Goal: Transaction & Acquisition: Obtain resource

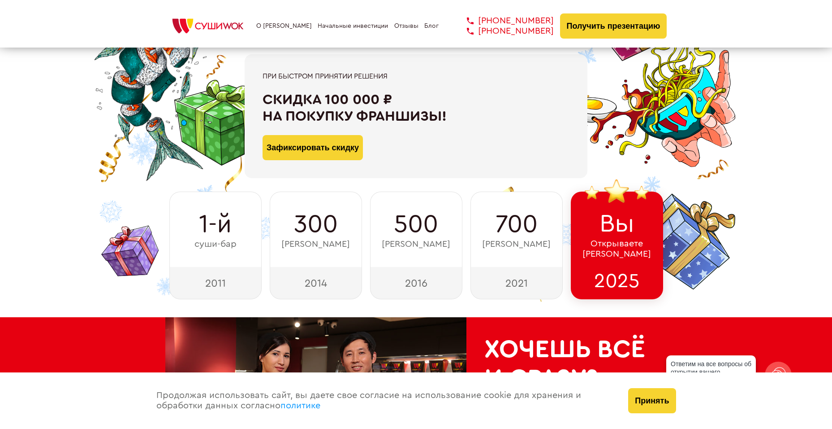
scroll to position [90, 0]
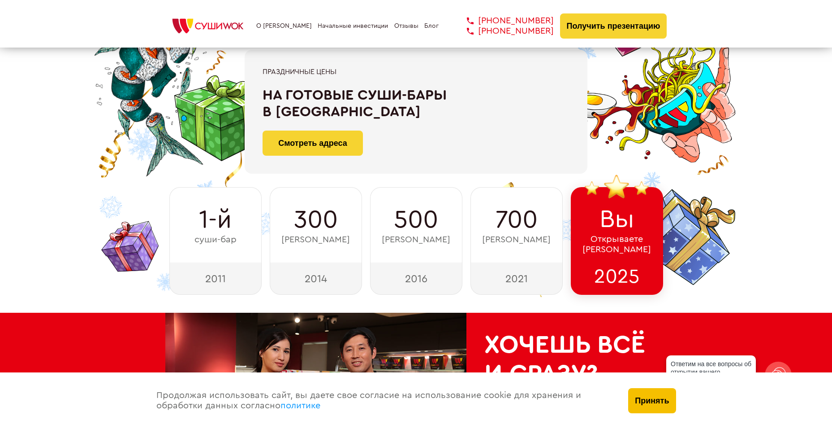
click at [643, 397] on button "Принять" at bounding box center [653, 400] width 48 height 25
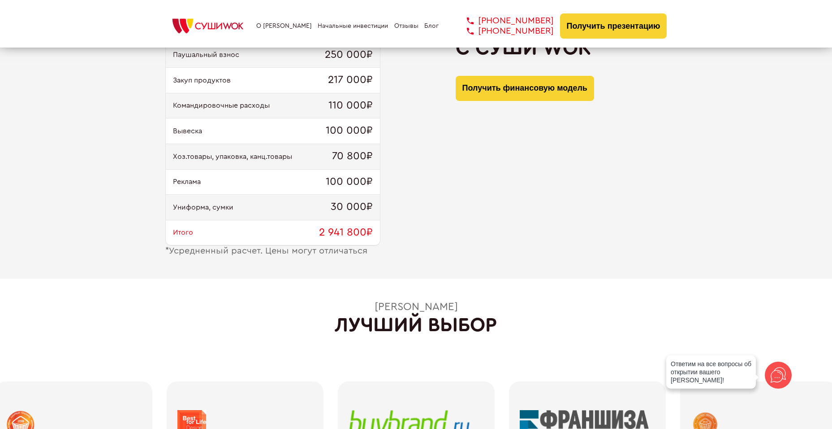
scroll to position [1210, 0]
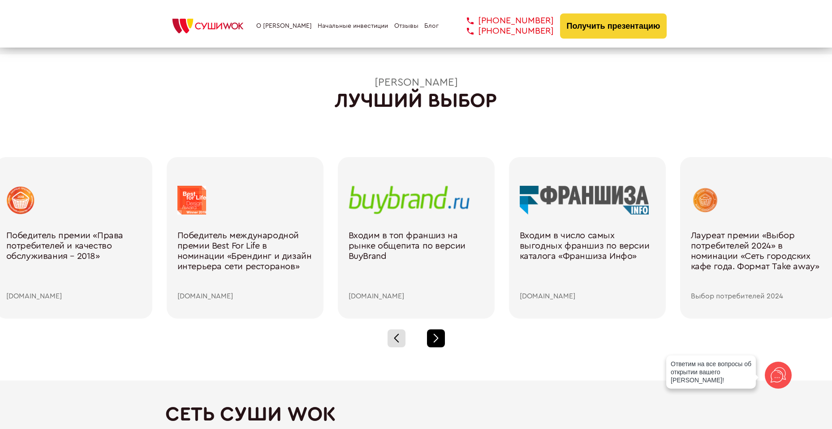
click at [433, 342] on div at bounding box center [436, 338] width 18 height 18
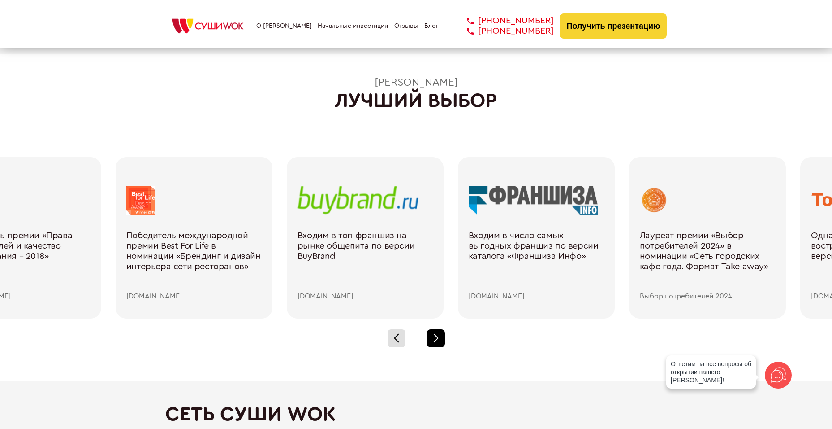
click at [433, 342] on div at bounding box center [436, 338] width 18 height 18
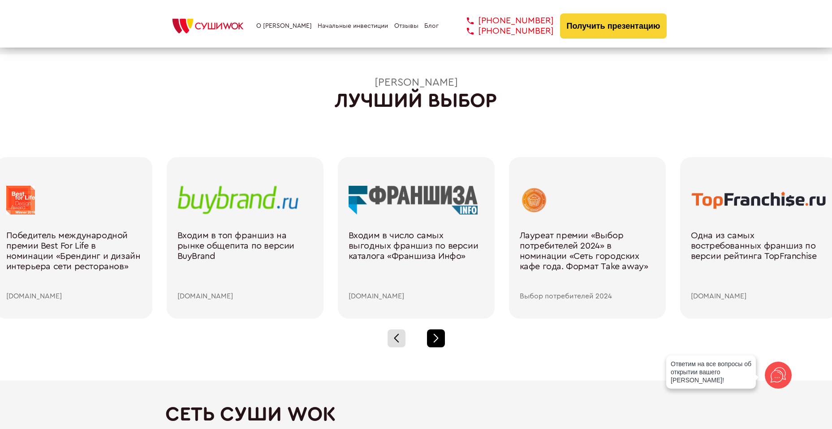
click at [433, 342] on div at bounding box center [436, 338] width 18 height 18
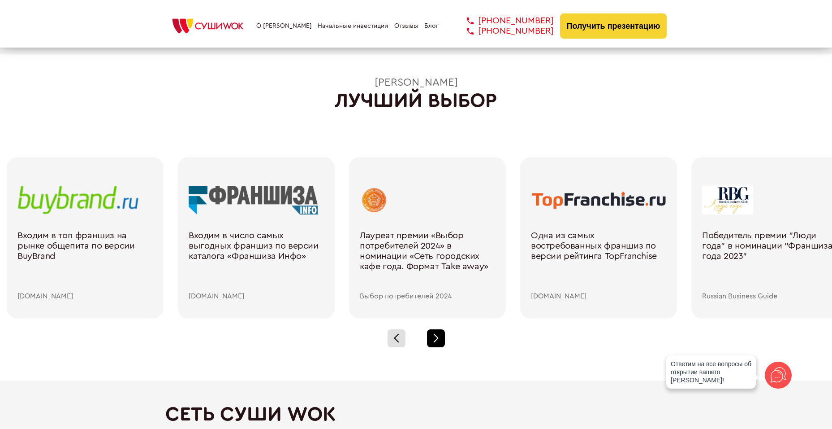
click at [433, 342] on div at bounding box center [436, 338] width 18 height 18
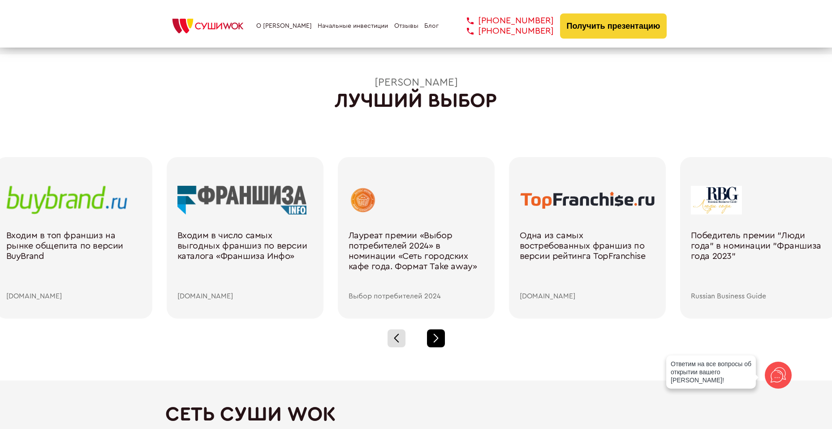
click at [433, 342] on div at bounding box center [436, 338] width 18 height 18
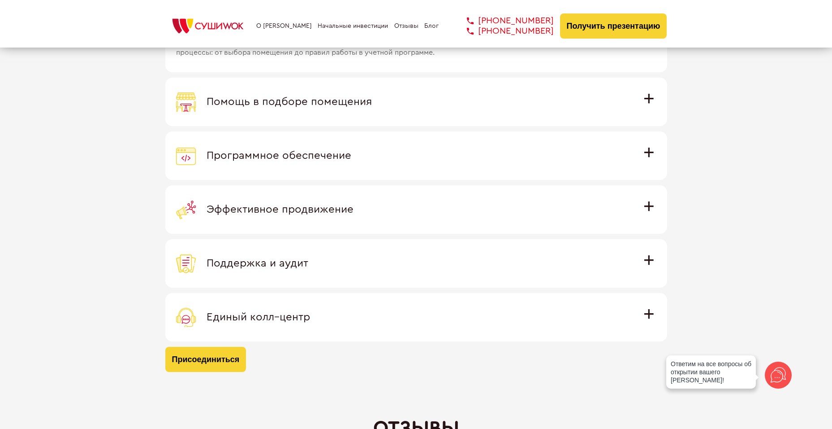
scroll to position [2600, 0]
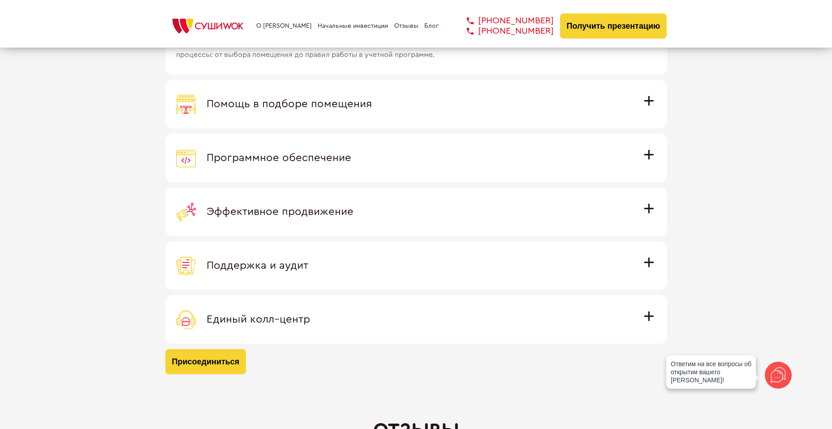
click at [309, 261] on div "Поддержка и аудит" at bounding box center [416, 266] width 481 height 20
click at [0, 0] on input "Поддержка и аудит Аудит работы с целью поиска точек роста и постоянная поддержк…" at bounding box center [0, 0] width 0 height 0
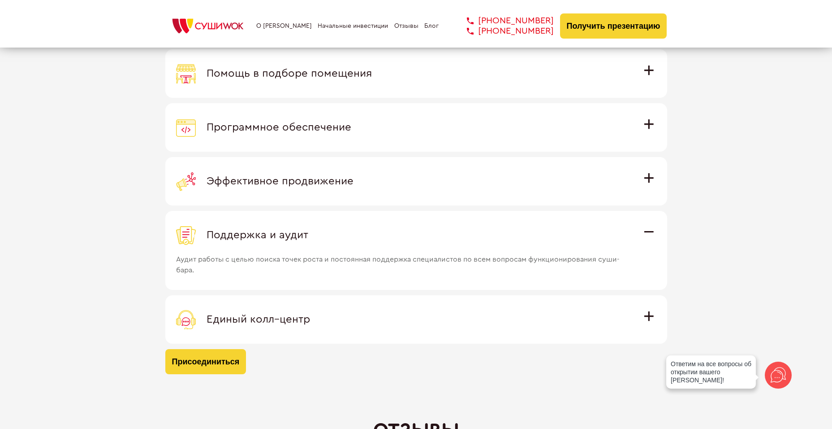
click at [298, 139] on label "Программное обеспечение Программное обеспечение разработано специально для [PER…" at bounding box center [416, 127] width 502 height 48
click at [0, 0] on input "Программное обеспечение Программное обеспечение разработано специально для [PER…" at bounding box center [0, 0] width 0 height 0
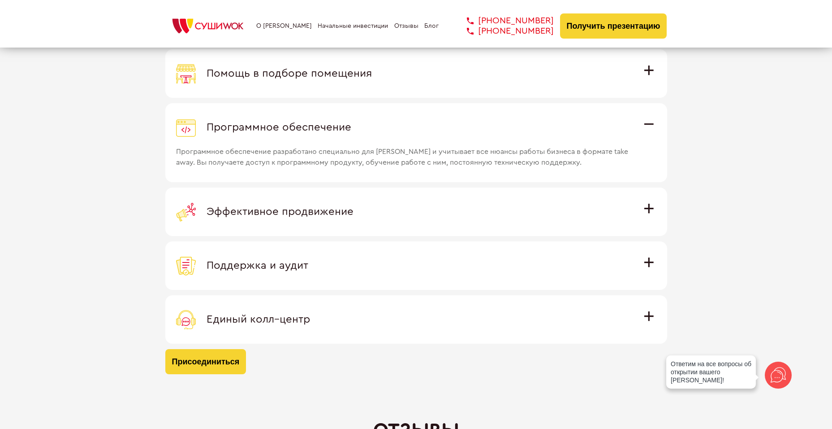
click at [793, 219] on div "Присоединяясь к международной семье [PERSON_NAME] вы получаете Обучение Команда…" at bounding box center [416, 146] width 832 height 500
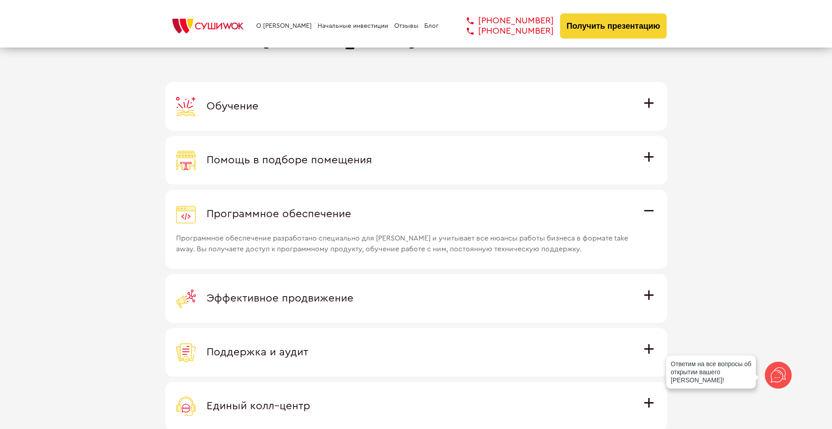
scroll to position [2510, 0]
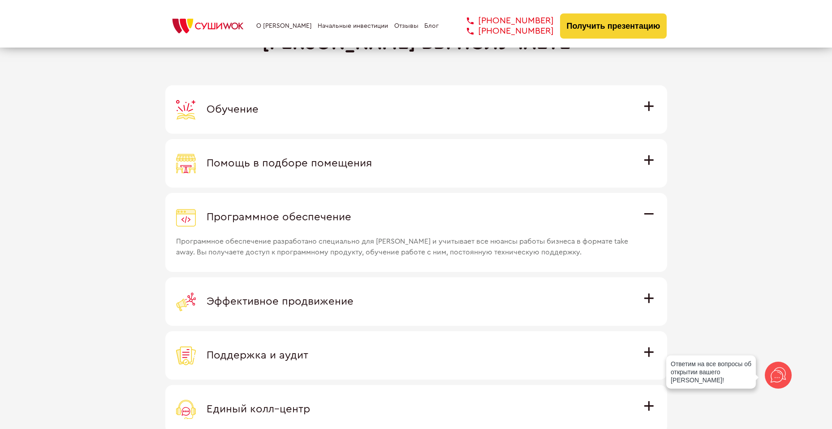
click at [278, 217] on span "Программное обеспечение" at bounding box center [279, 217] width 145 height 11
click at [0, 0] on input "Программное обеспечение Программное обеспечение разработано специально для [PER…" at bounding box center [0, 0] width 0 height 0
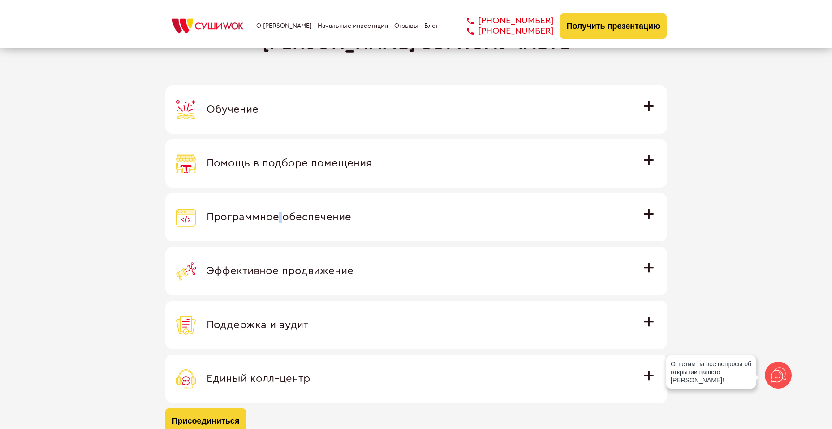
click at [278, 217] on span "Программное обеспечение" at bounding box center [279, 217] width 145 height 11
click at [0, 0] on input "Программное обеспечение Программное обеспечение разработано специально для [PER…" at bounding box center [0, 0] width 0 height 0
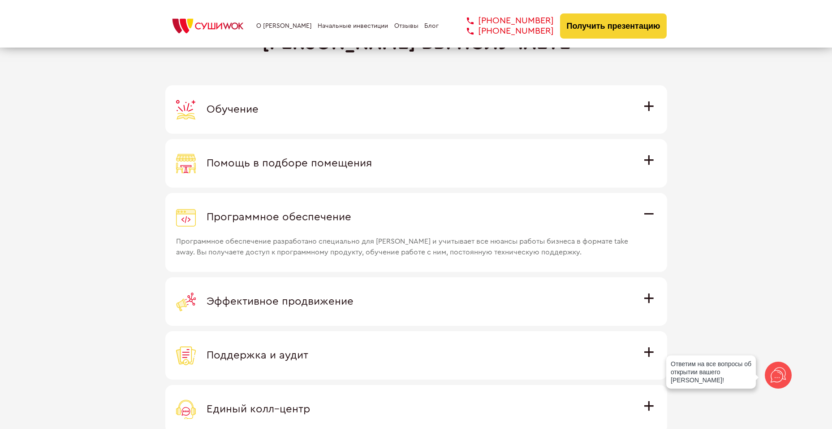
click at [366, 159] on span "Помощь в подборе помещения" at bounding box center [289, 163] width 165 height 11
click at [0, 0] on input "Помощь в подборе помещения Наши специалисты оценят варианты помещения в вашем г…" at bounding box center [0, 0] width 0 height 0
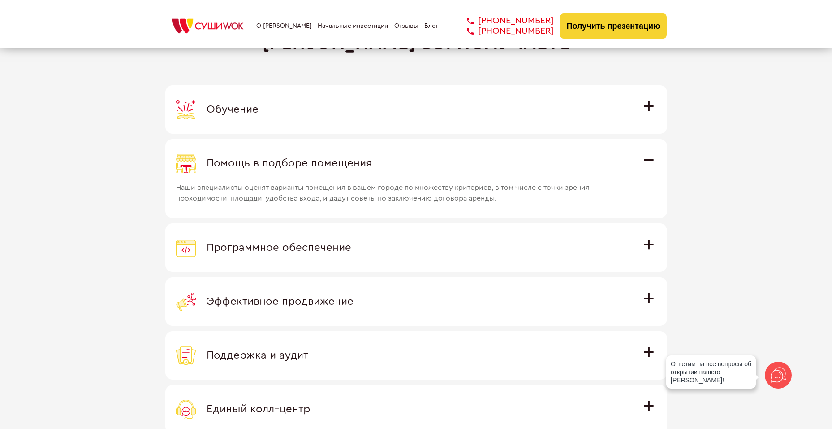
click at [330, 106] on div "Обучение" at bounding box center [416, 110] width 481 height 20
click at [0, 0] on input "Обучение Команда экспертов Суши Wok на очном обучении в офисе компании и в дейс…" at bounding box center [0, 0] width 0 height 0
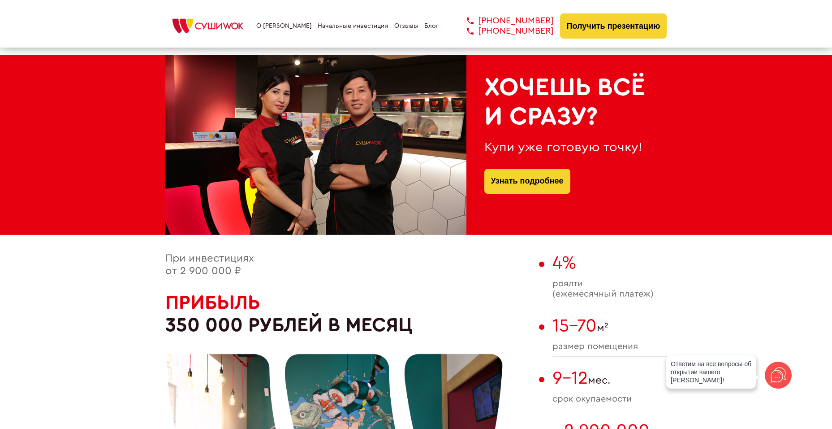
scroll to position [269, 0]
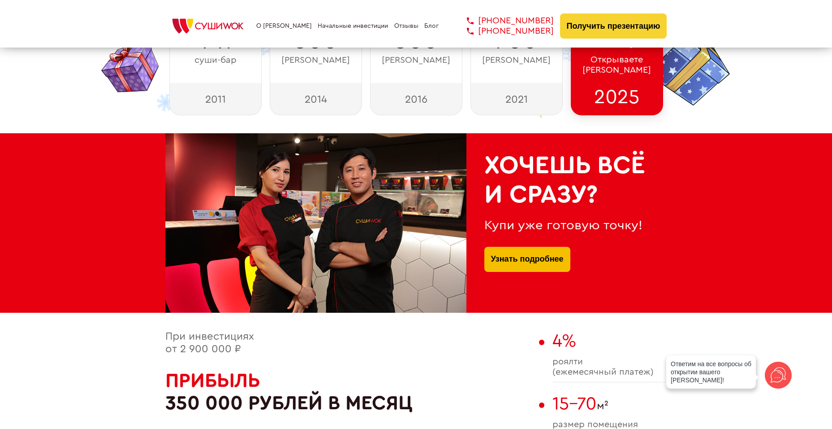
click at [546, 261] on link "Узнать подробнее" at bounding box center [527, 259] width 73 height 25
